Goal: Information Seeking & Learning: Learn about a topic

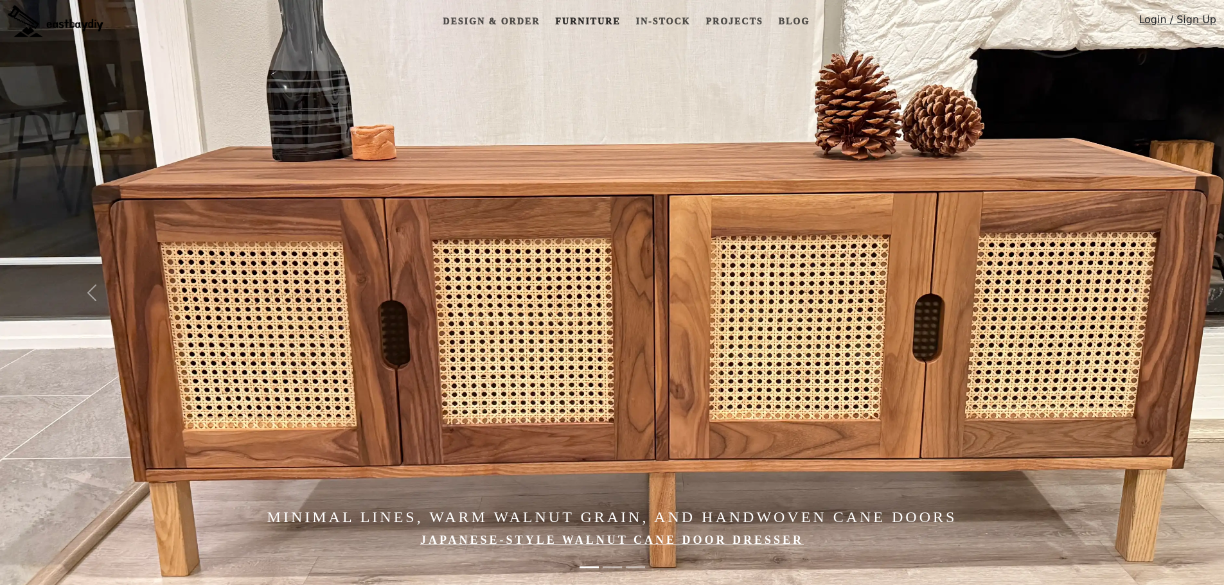
click at [611, 22] on link "Furniture" at bounding box center [587, 22] width 75 height 24
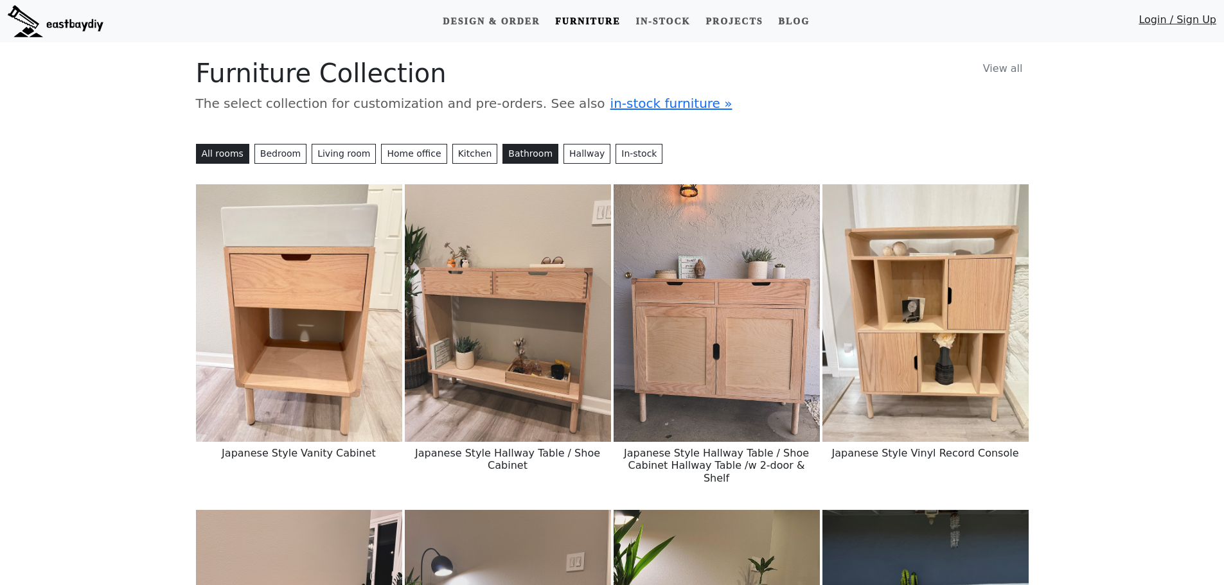
click at [506, 154] on button "Bathroom" at bounding box center [531, 154] width 56 height 20
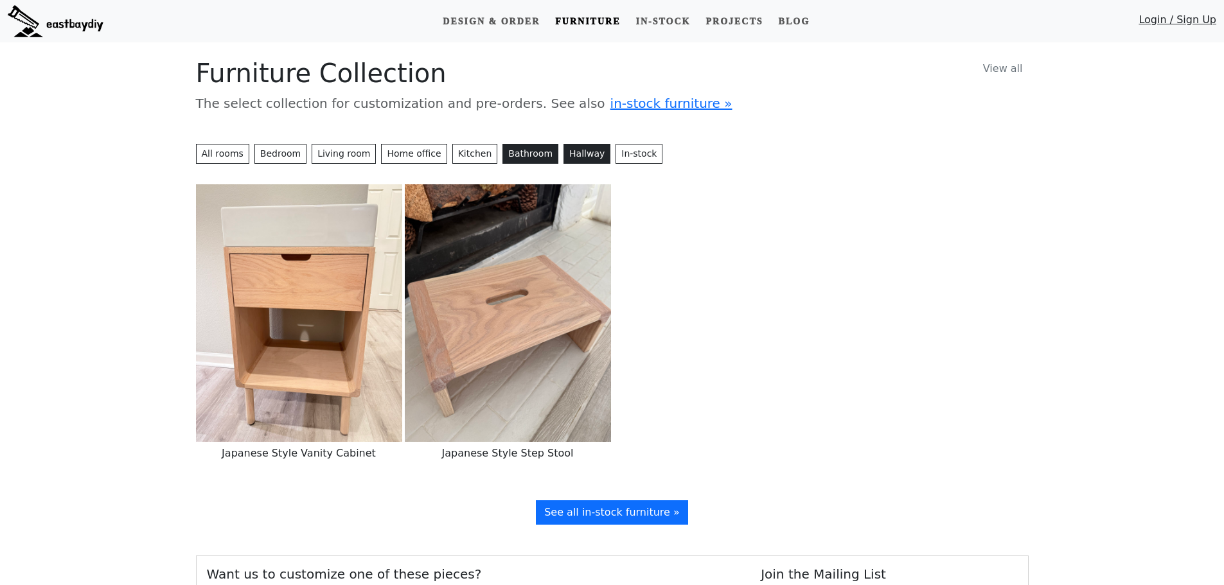
click at [564, 157] on button "Hallway" at bounding box center [587, 154] width 47 height 20
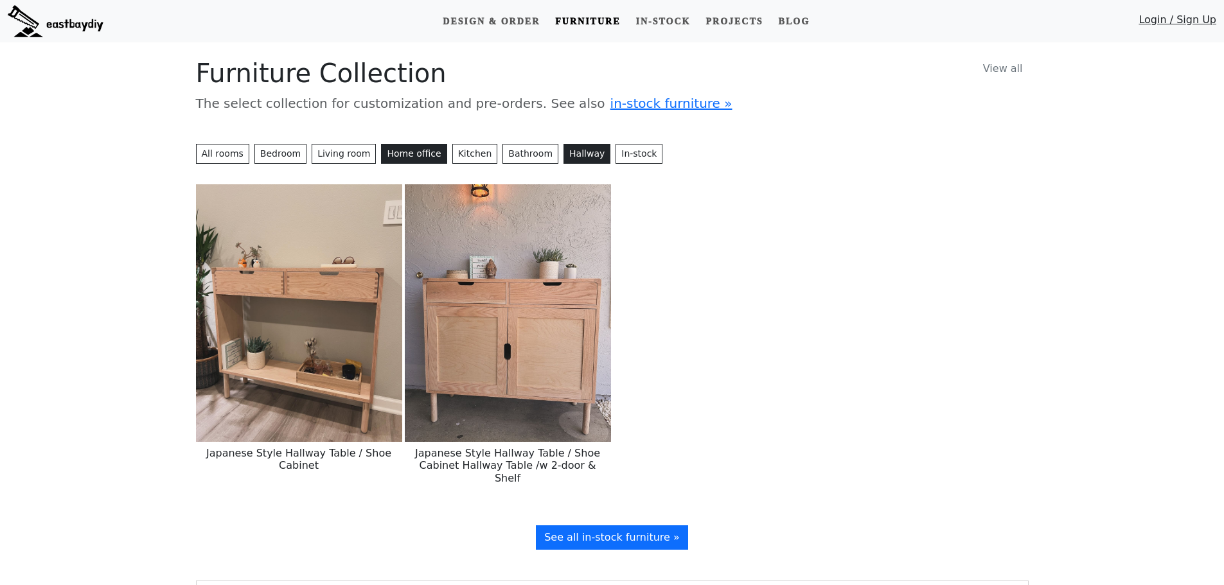
click at [388, 152] on button "Home office" at bounding box center [414, 154] width 66 height 20
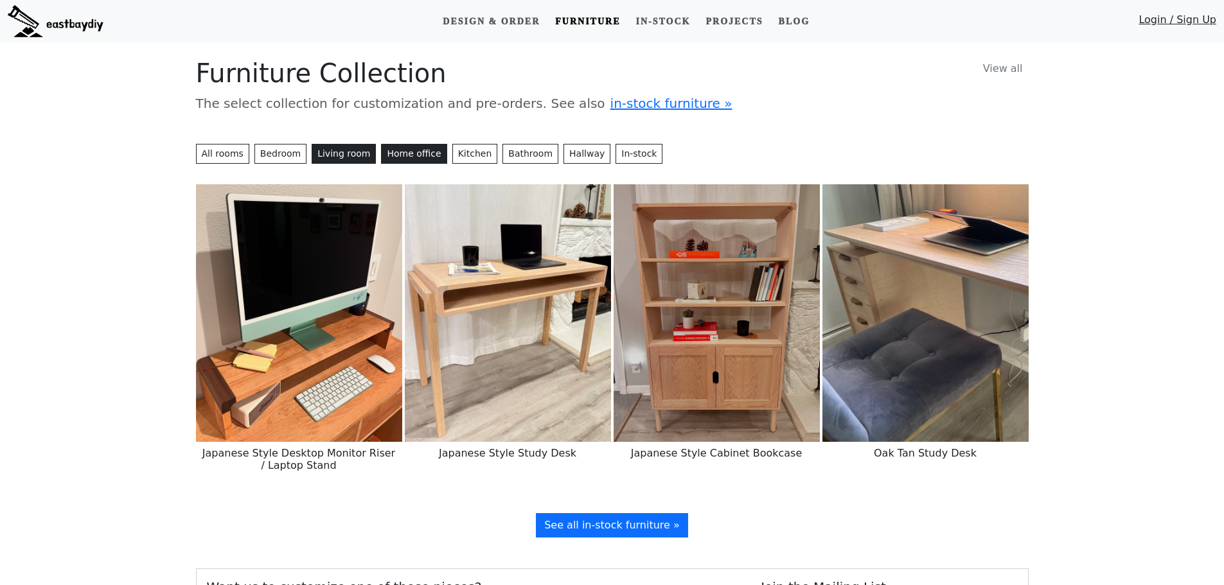
click at [334, 152] on button "Living room" at bounding box center [344, 154] width 64 height 20
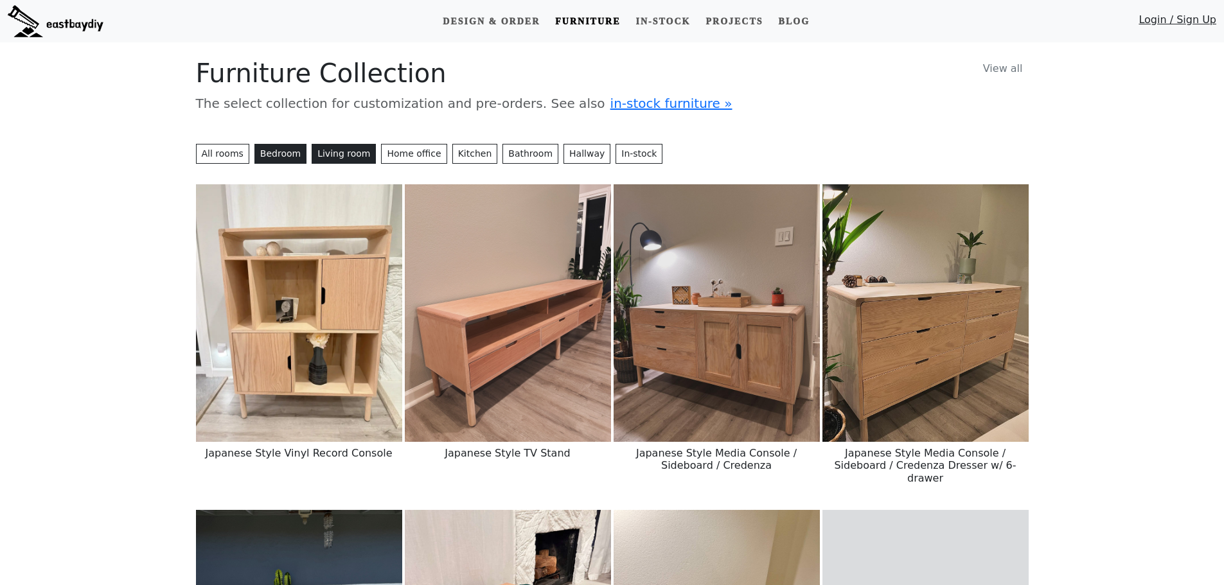
click at [281, 152] on button "Bedroom" at bounding box center [281, 154] width 52 height 20
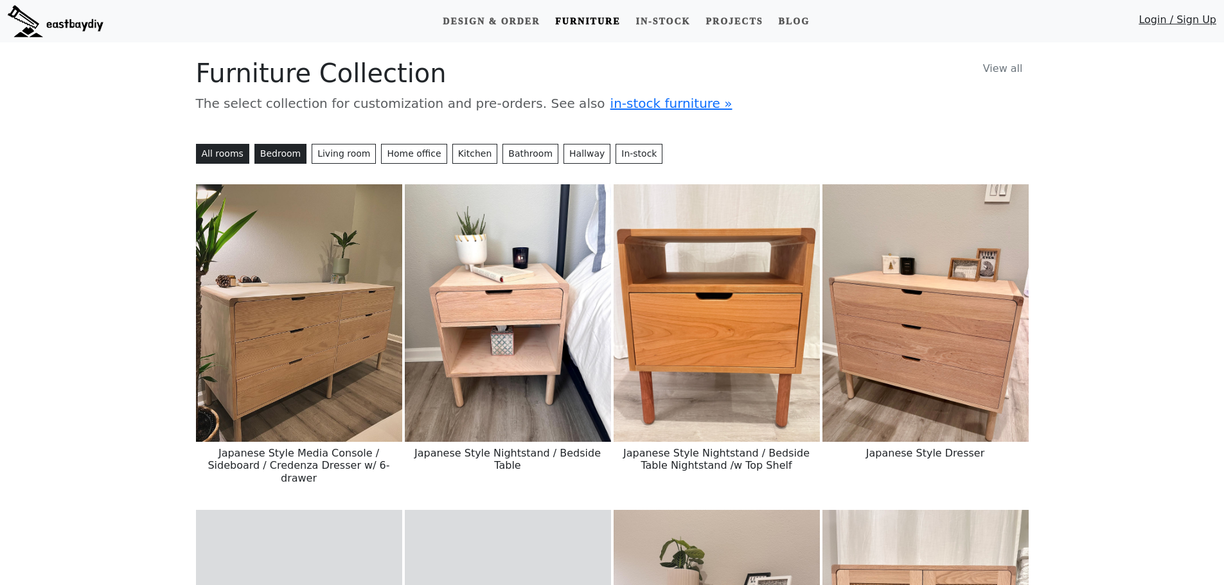
click at [233, 150] on button "All rooms" at bounding box center [222, 154] width 53 height 20
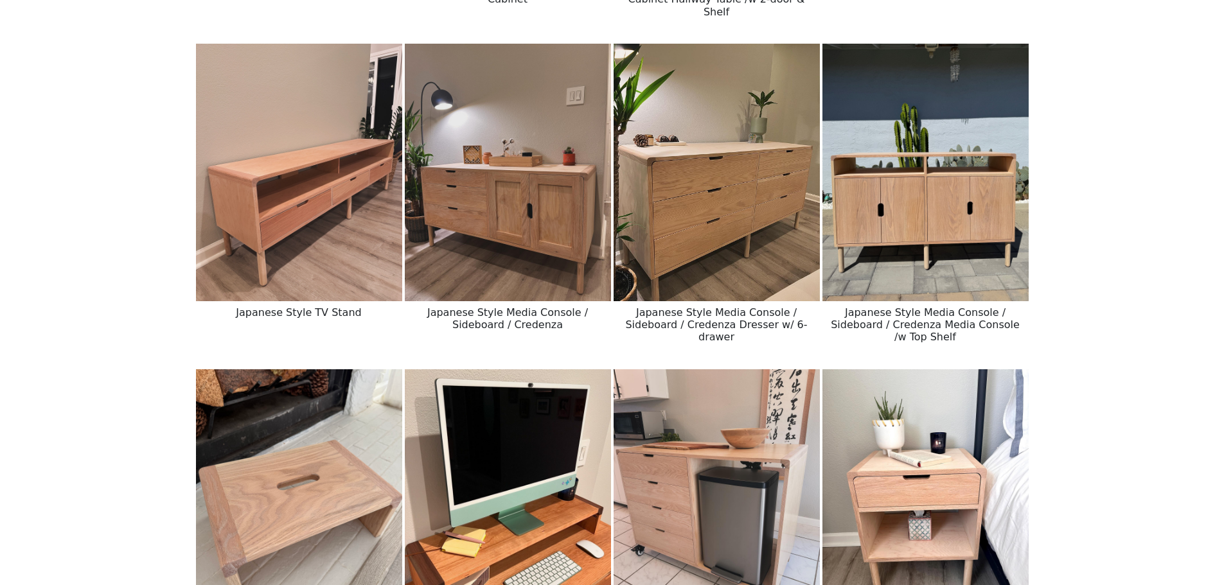
scroll to position [450, 0]
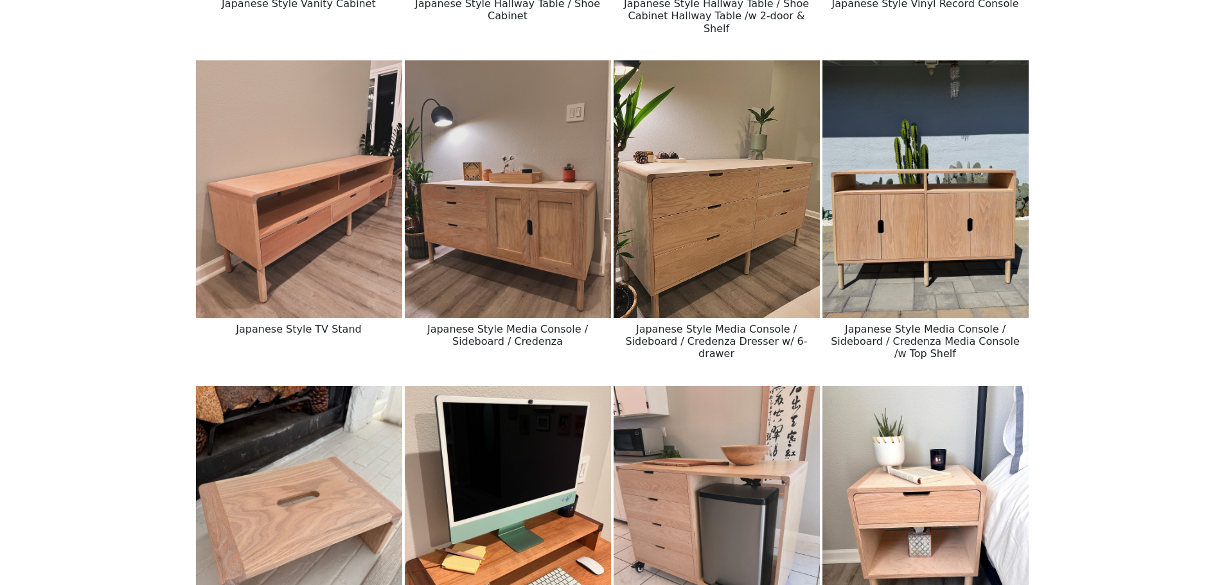
click at [691, 182] on img at bounding box center [717, 189] width 206 height 258
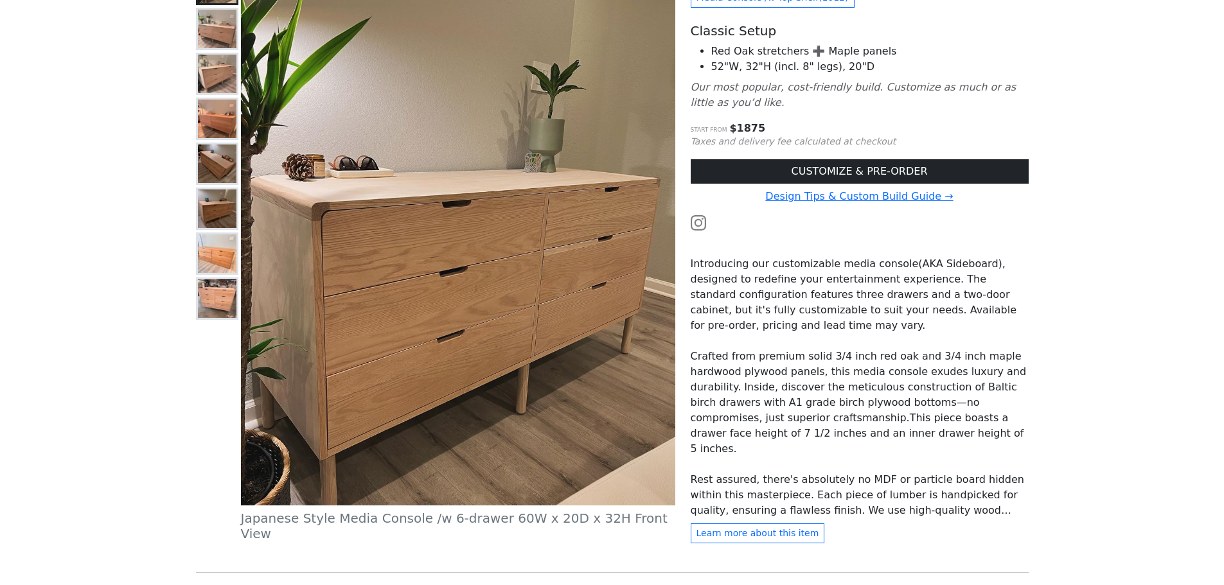
scroll to position [193, 0]
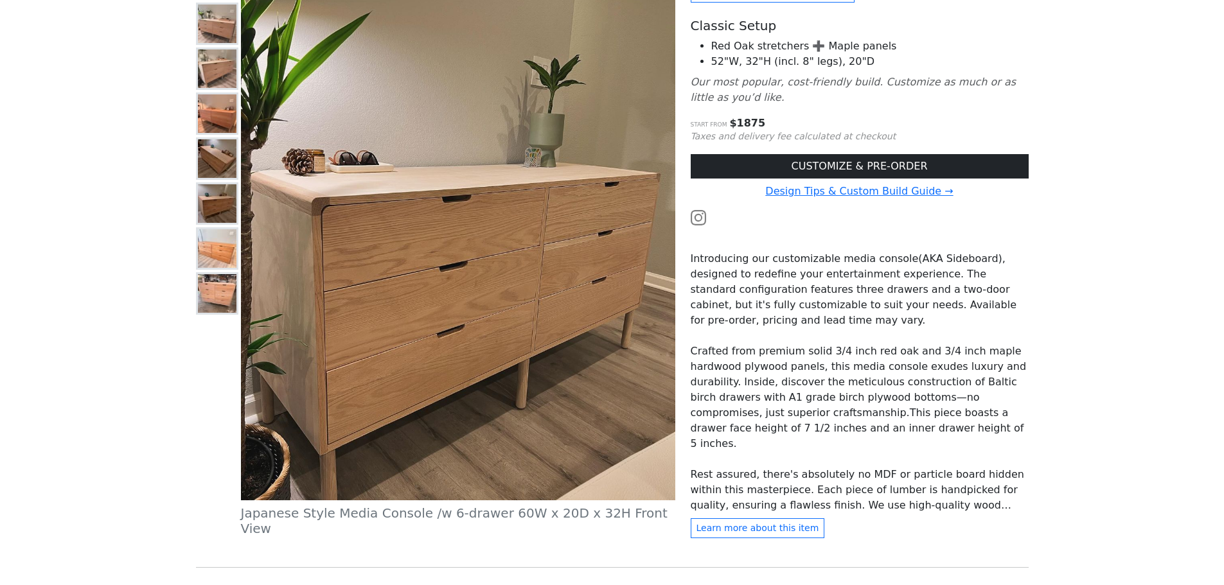
click at [223, 150] on img at bounding box center [217, 158] width 39 height 39
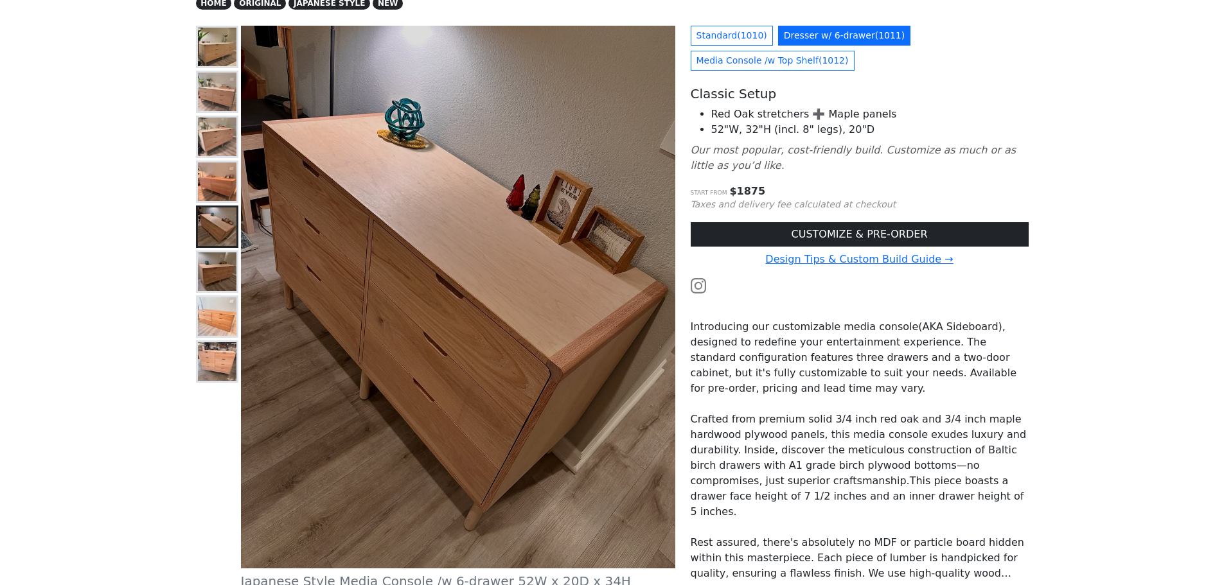
scroll to position [0, 0]
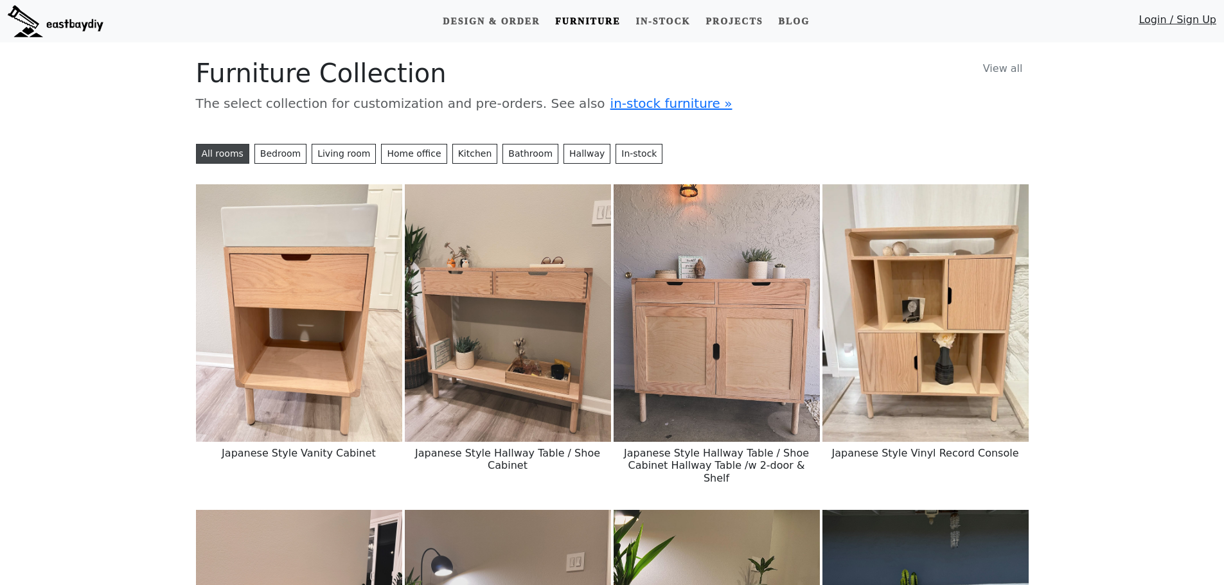
click at [206, 149] on button "All rooms" at bounding box center [222, 154] width 53 height 20
click at [242, 213] on img at bounding box center [299, 313] width 206 height 258
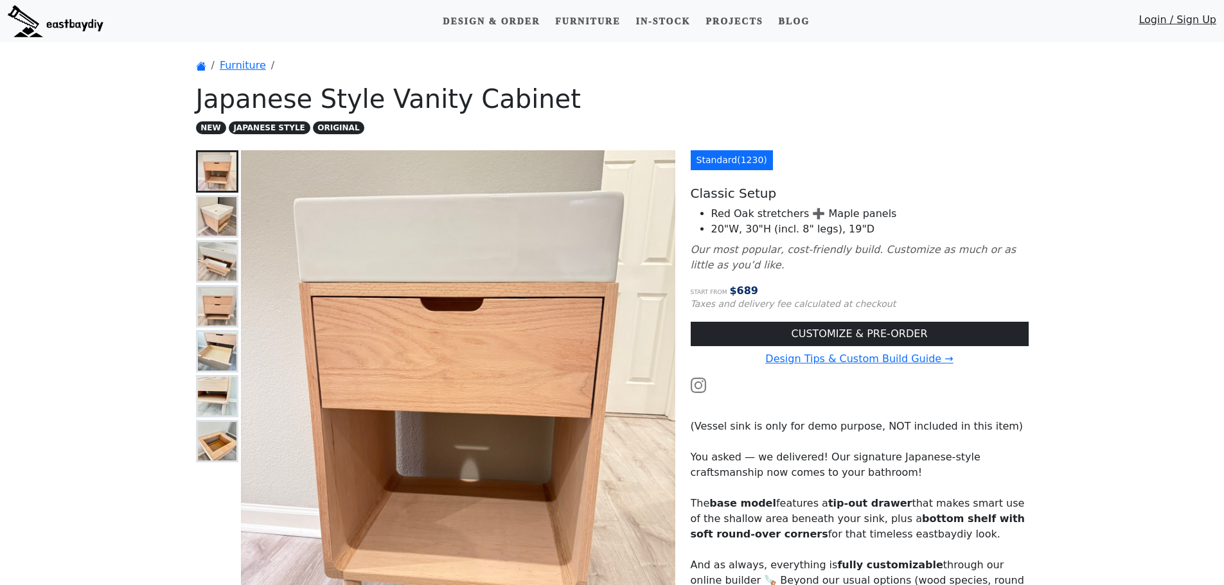
click at [204, 244] on img at bounding box center [217, 261] width 39 height 39
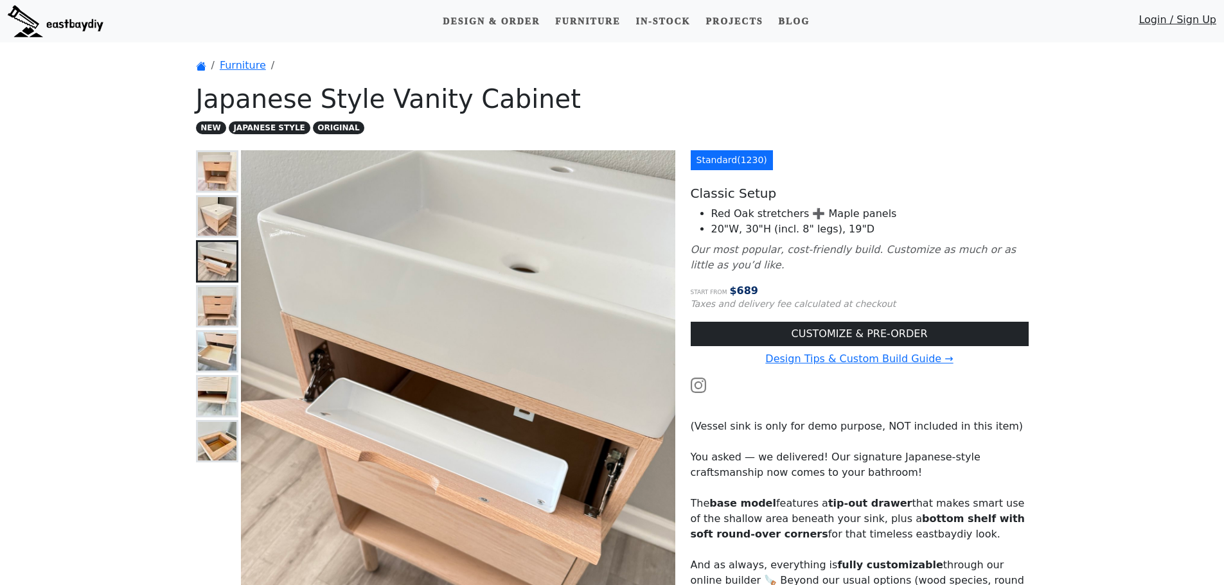
click at [220, 213] on img at bounding box center [217, 216] width 39 height 39
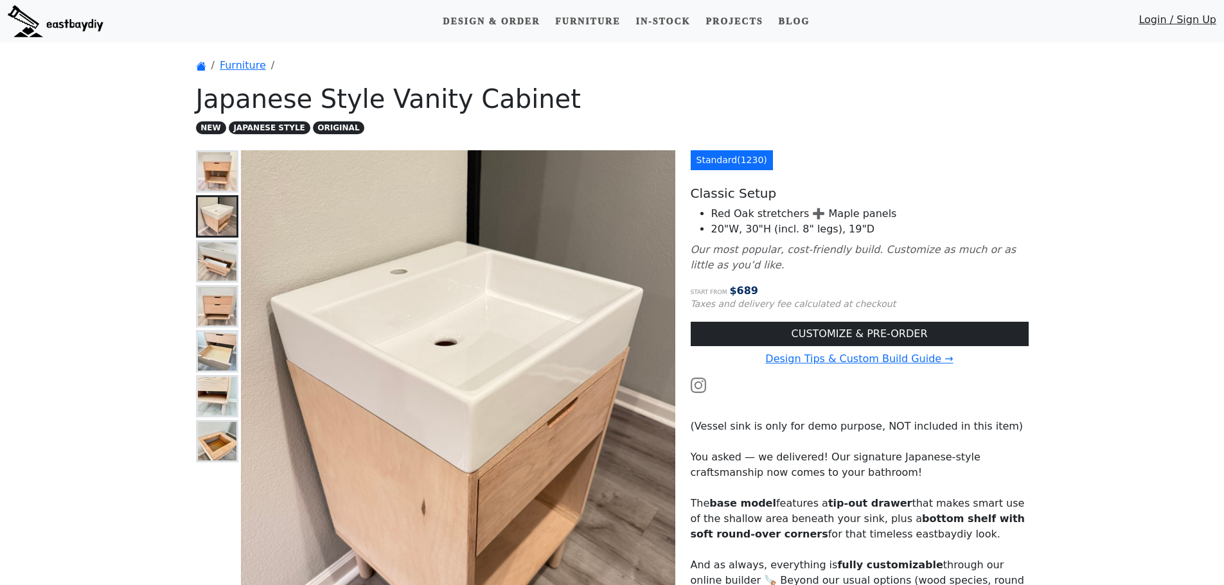
click at [220, 433] on img at bounding box center [217, 441] width 39 height 39
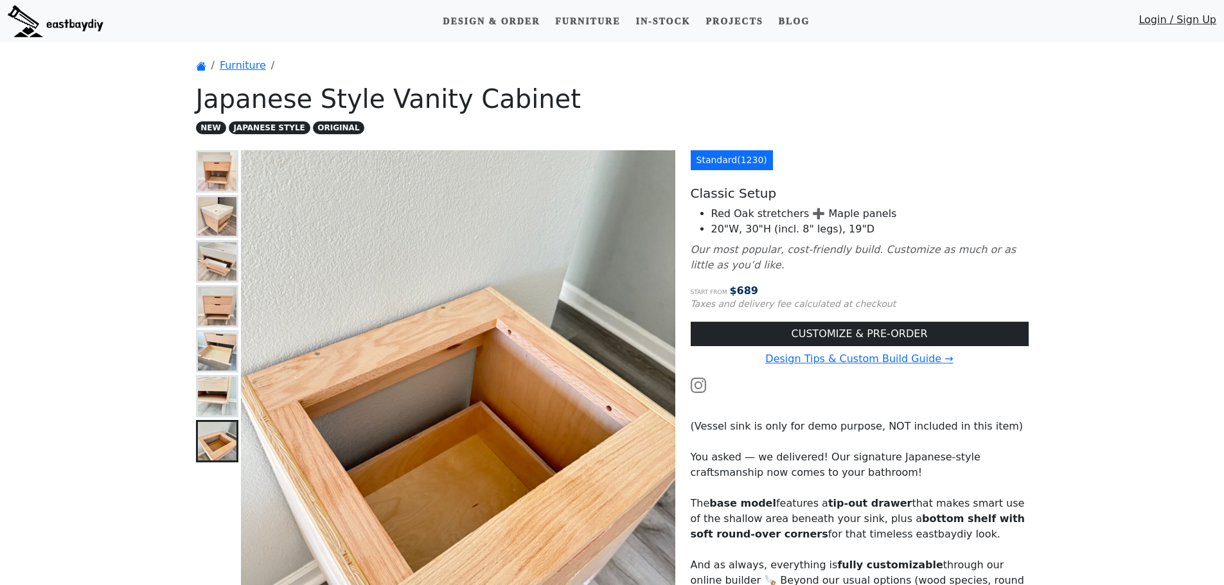
click at [222, 175] on img at bounding box center [217, 171] width 39 height 39
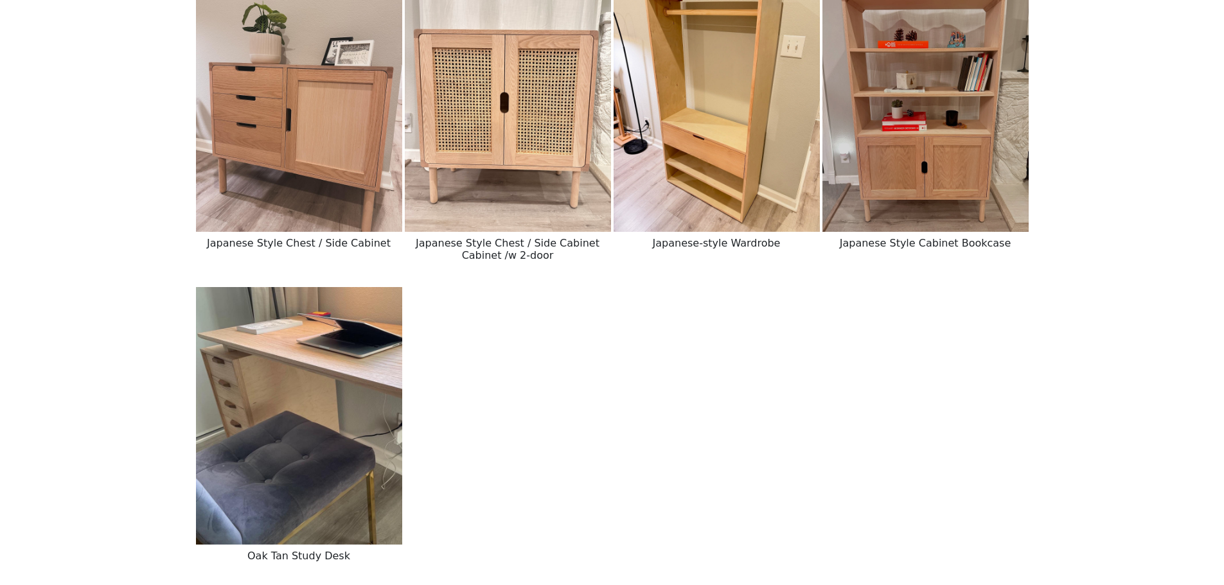
scroll to position [1992, 0]
